Goal: Task Accomplishment & Management: Use online tool/utility

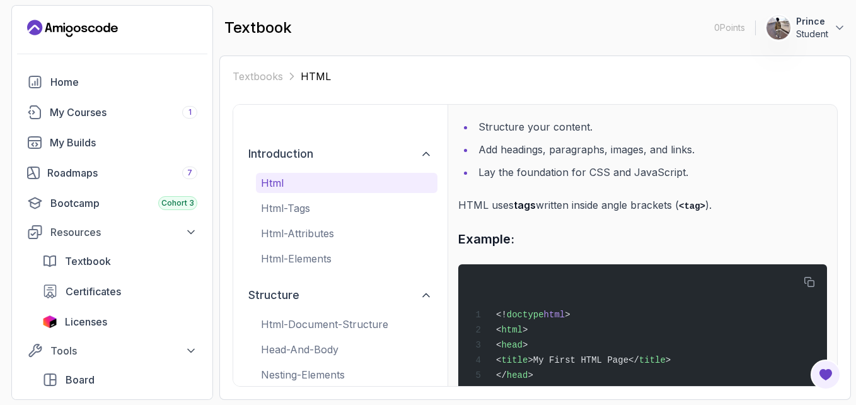
scroll to position [126, 0]
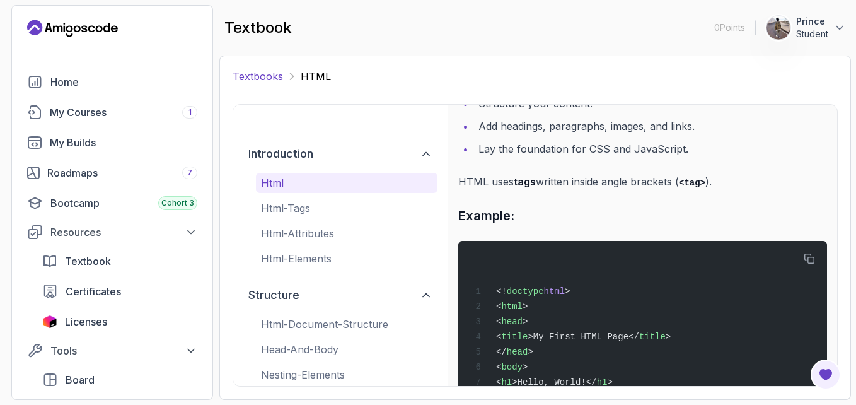
click at [265, 72] on link "Textbooks" at bounding box center [258, 76] width 50 height 15
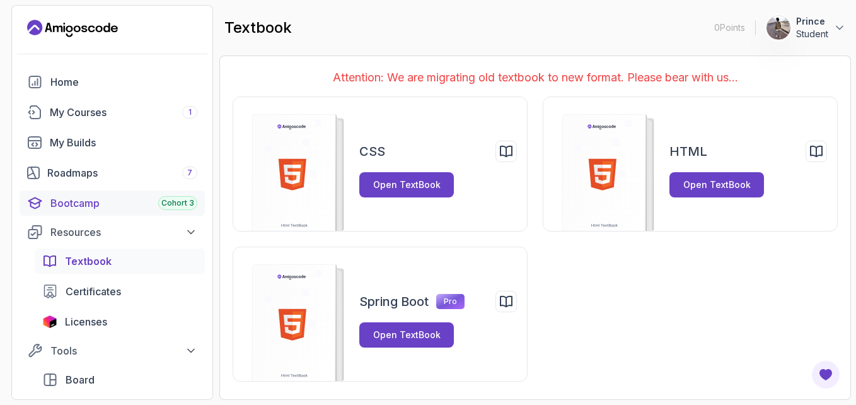
click at [180, 202] on span "Cohort 3" at bounding box center [177, 203] width 33 height 10
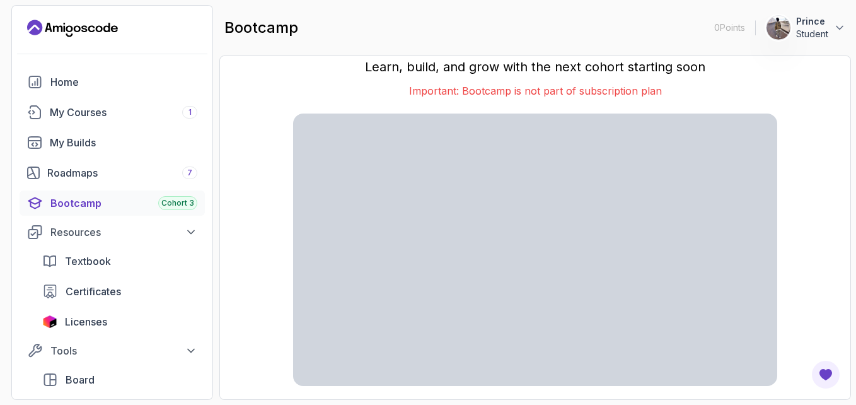
scroll to position [28, 0]
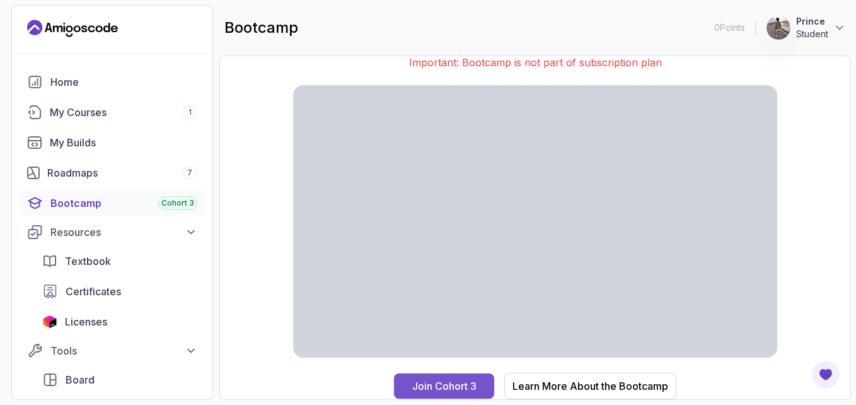
click at [445, 378] on button "Join Cohort 3" at bounding box center [444, 385] width 100 height 25
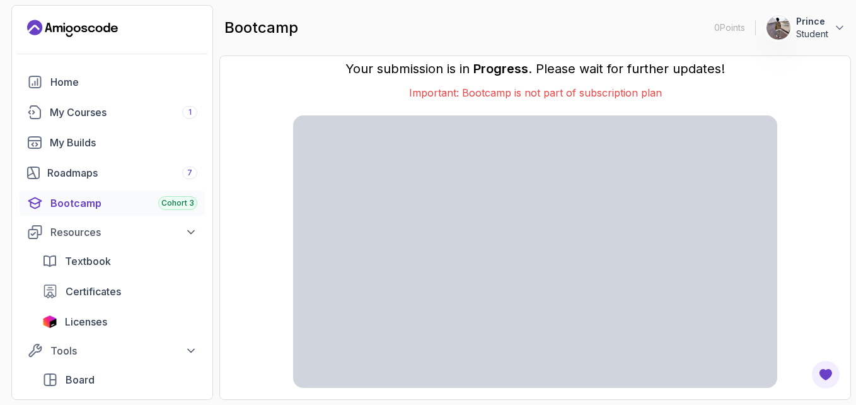
scroll to position [0, 0]
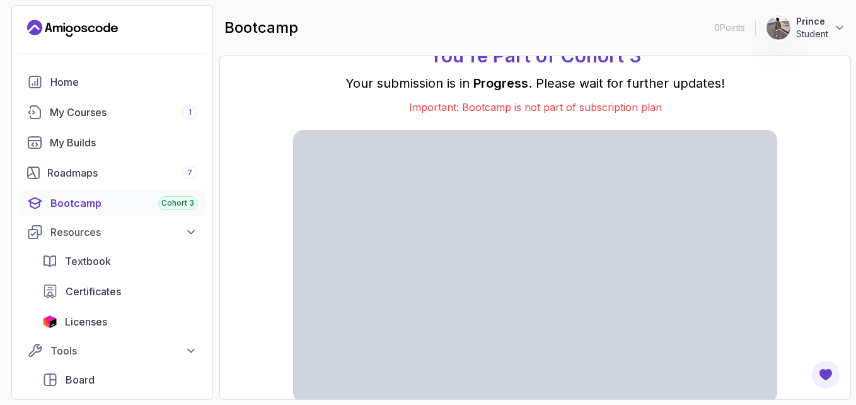
click at [187, 204] on span "Cohort 3" at bounding box center [177, 203] width 33 height 10
click at [188, 204] on span "Cohort 3" at bounding box center [177, 203] width 33 height 10
click at [83, 197] on div "Bootcamp Cohort 3" at bounding box center [123, 202] width 147 height 15
click at [72, 233] on div "Resources" at bounding box center [123, 231] width 147 height 15
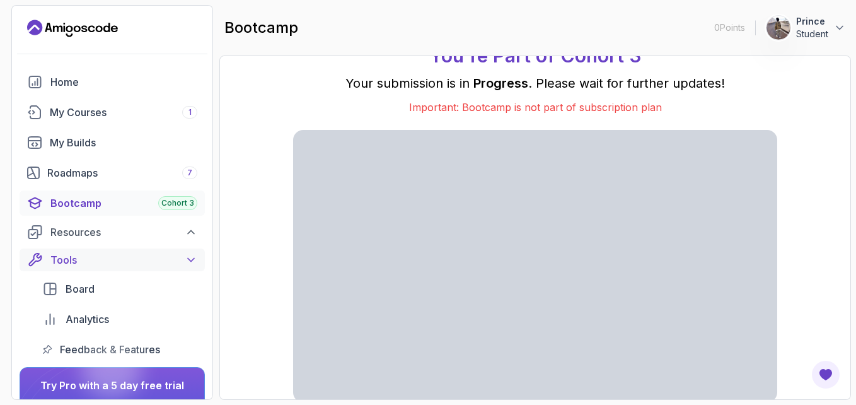
click at [192, 258] on icon at bounding box center [191, 259] width 13 height 13
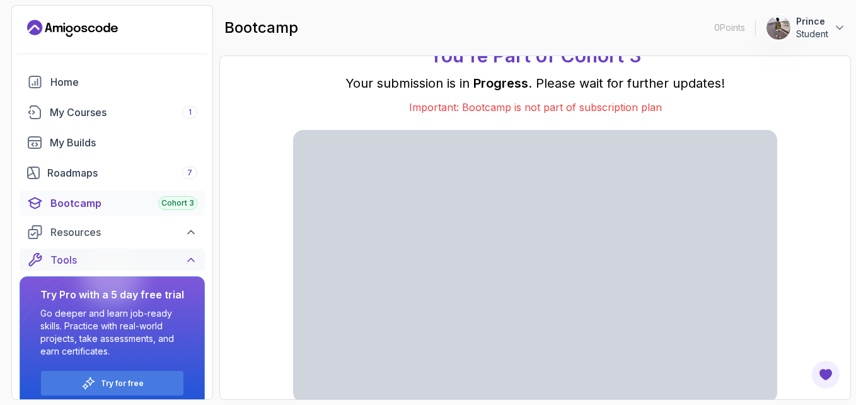
click at [192, 258] on icon at bounding box center [191, 259] width 6 height 3
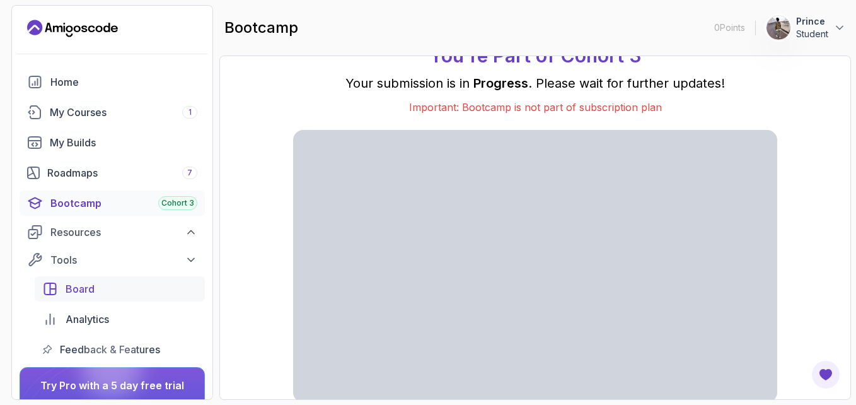
click at [70, 291] on span "Board" at bounding box center [80, 288] width 29 height 15
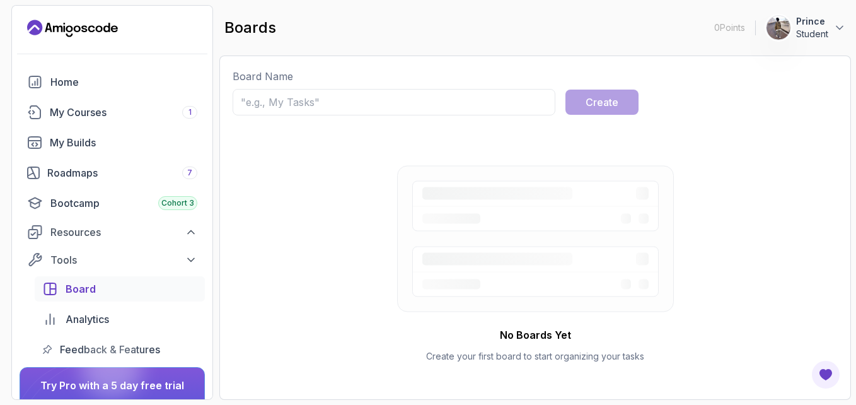
click at [301, 123] on div "Board Name Create No Boards Yet Create your first board to start organizing you…" at bounding box center [535, 228] width 605 height 318
click at [246, 99] on input "text" at bounding box center [394, 102] width 323 height 26
type input "My World"
click at [614, 104] on div "Create" at bounding box center [602, 102] width 33 height 15
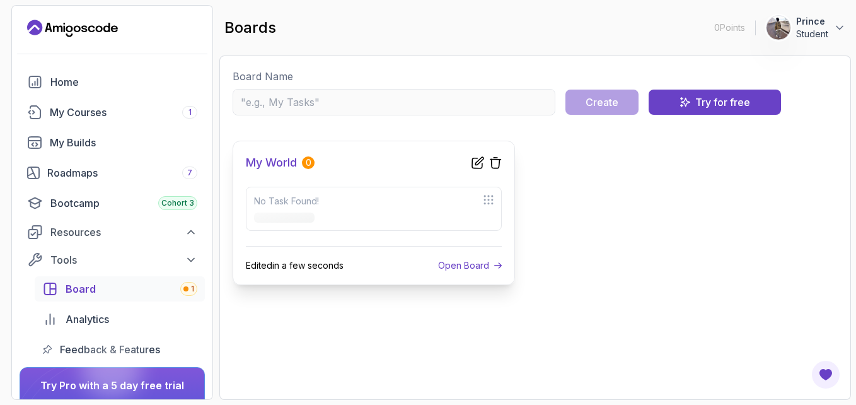
click at [268, 165] on h3 "My World" at bounding box center [271, 163] width 51 height 18
click at [366, 161] on div "My World 0" at bounding box center [354, 163] width 216 height 18
click at [239, 214] on div "My World 0 No Task Found! Edited in a few seconds Open Board" at bounding box center [374, 213] width 282 height 144
click at [465, 268] on p "Open Board" at bounding box center [463, 265] width 51 height 13
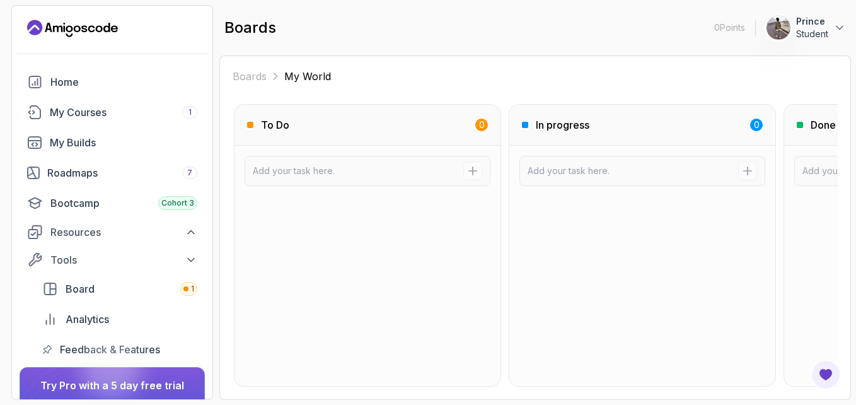
click at [284, 134] on div "To Do 0" at bounding box center [367, 125] width 266 height 41
click at [288, 122] on h3 "To Do" at bounding box center [275, 124] width 28 height 15
click at [420, 114] on div "To Do 0" at bounding box center [367, 125] width 266 height 41
click at [420, 115] on div "To Do 0" at bounding box center [367, 125] width 266 height 41
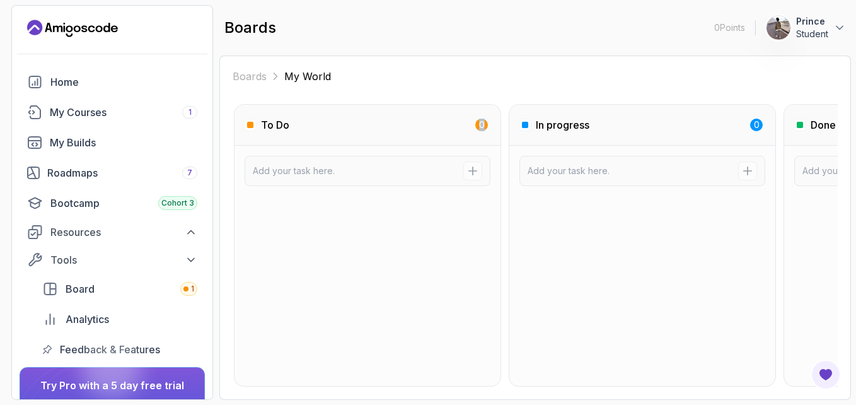
click at [420, 115] on div "To Do 0" at bounding box center [367, 125] width 266 height 41
click at [425, 165] on input at bounding box center [358, 171] width 211 height 13
click at [349, 240] on div at bounding box center [367, 286] width 266 height 200
click at [188, 289] on div "1" at bounding box center [188, 289] width 17 height 14
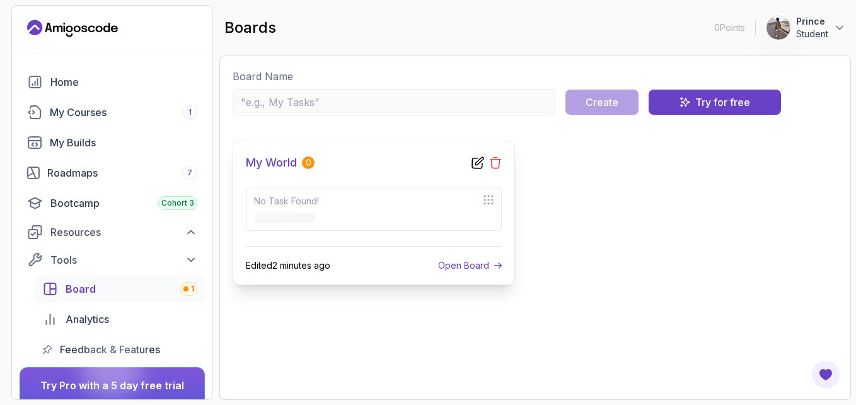
click at [495, 165] on icon at bounding box center [495, 162] width 13 height 13
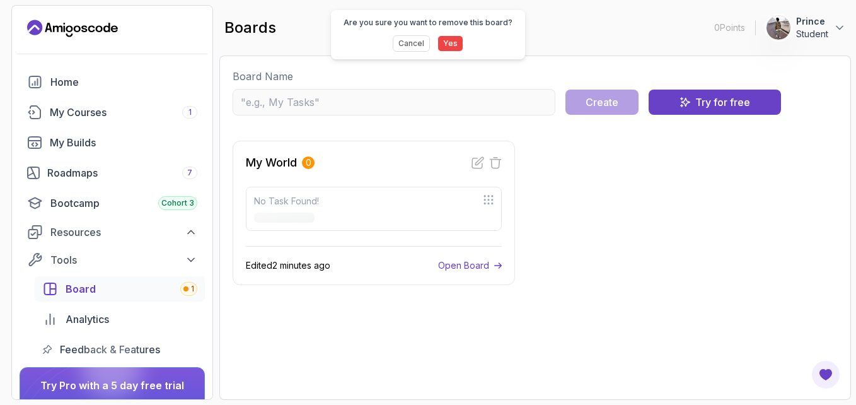
click at [441, 42] on button "Yes" at bounding box center [450, 43] width 26 height 16
